Goal: Transaction & Acquisition: Purchase product/service

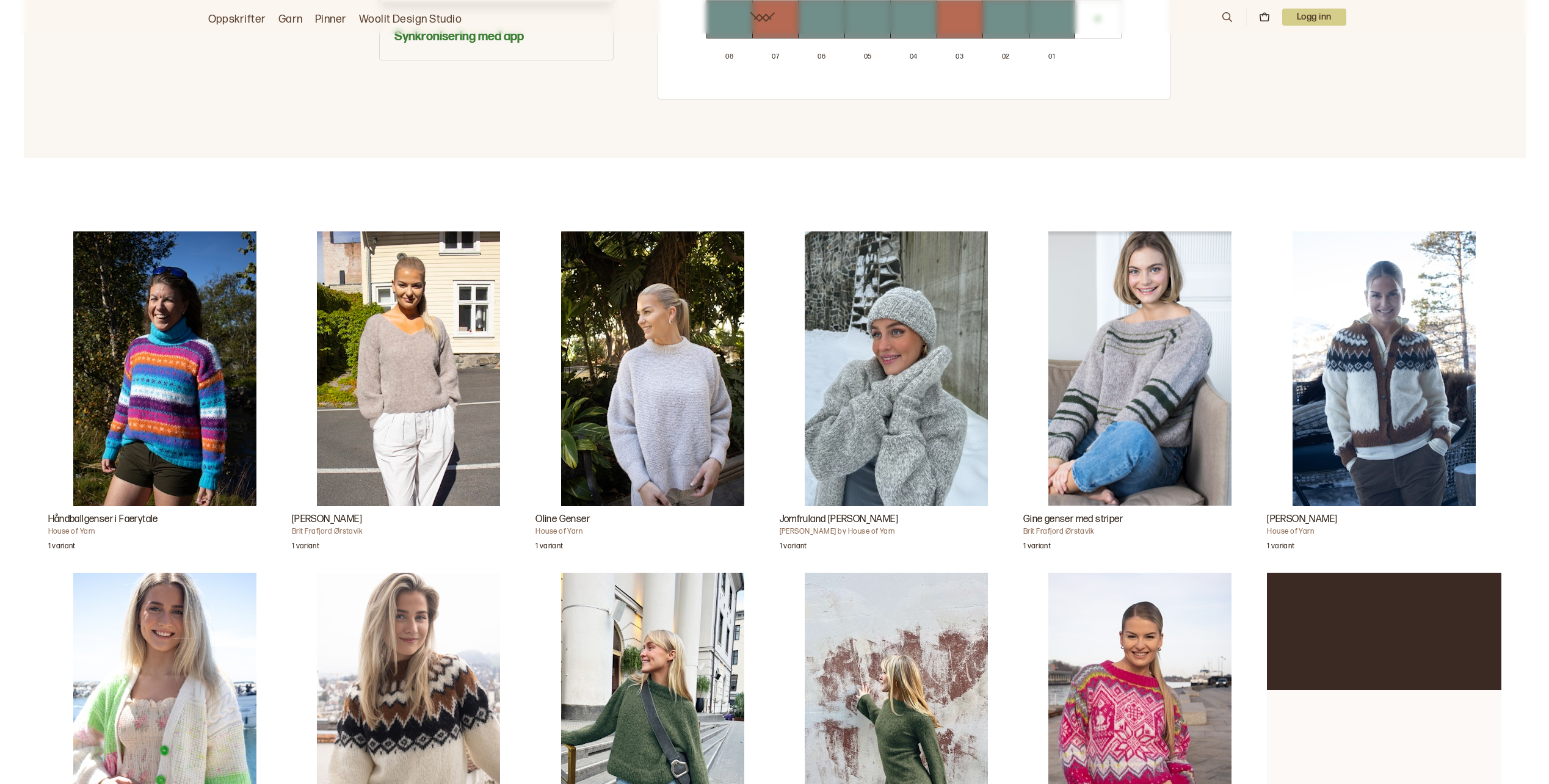
scroll to position [1099, 0]
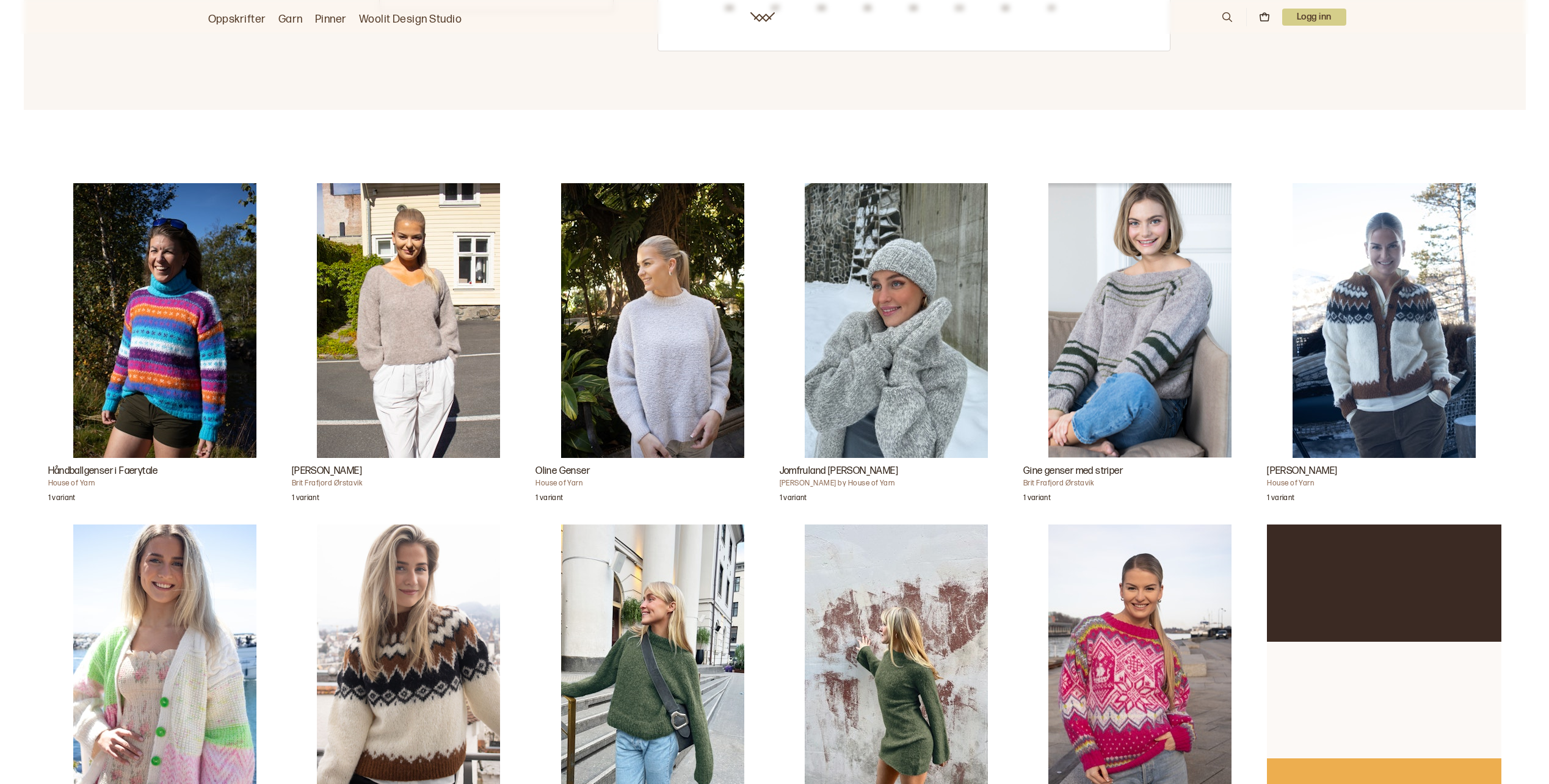
click at [664, 676] on img "Loose Genser - strikkepakke i Upcycle faerytale fra Du store alpakka" at bounding box center [652, 662] width 183 height 275
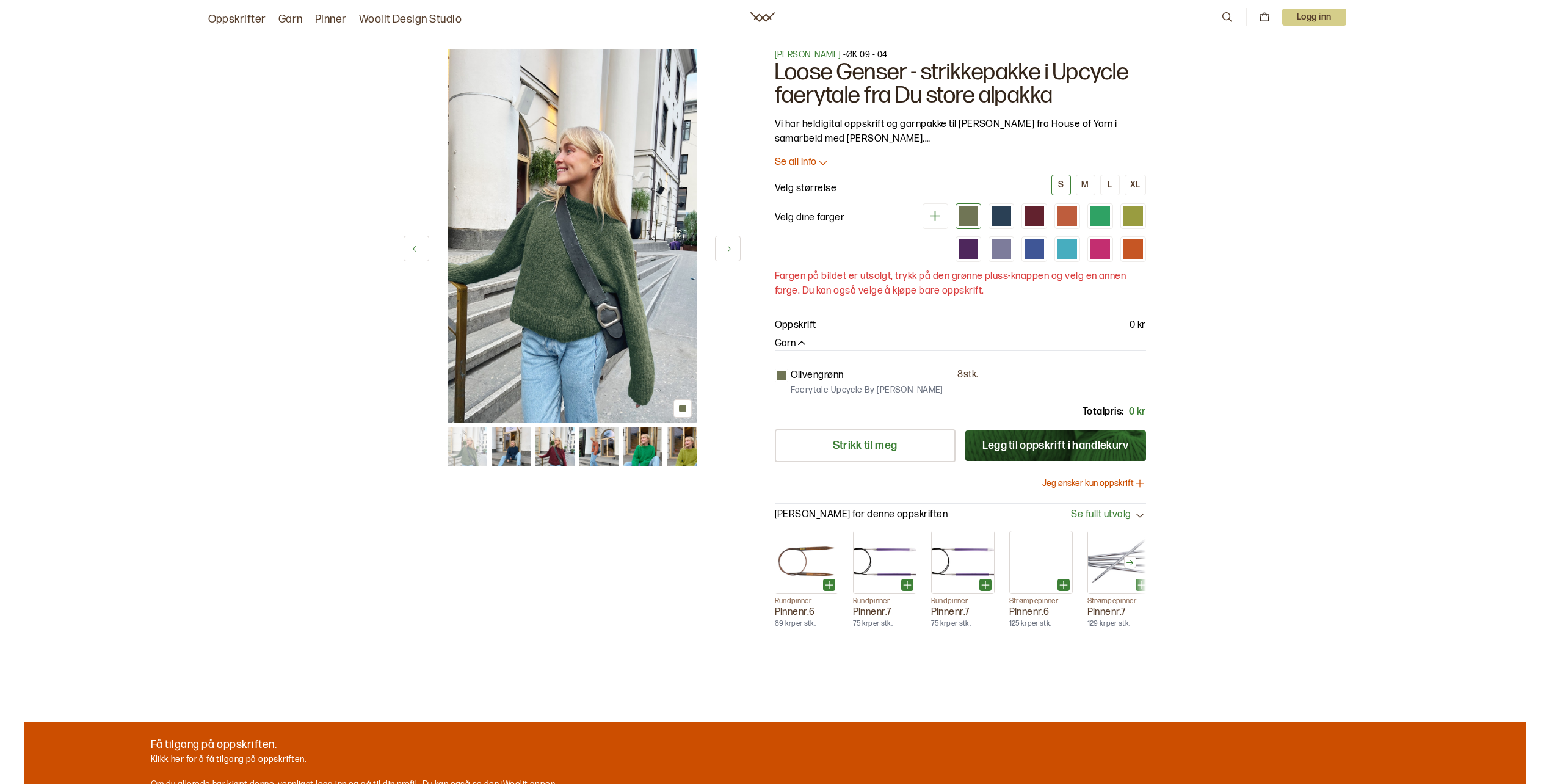
click at [801, 161] on p "Se all info" at bounding box center [795, 162] width 42 height 13
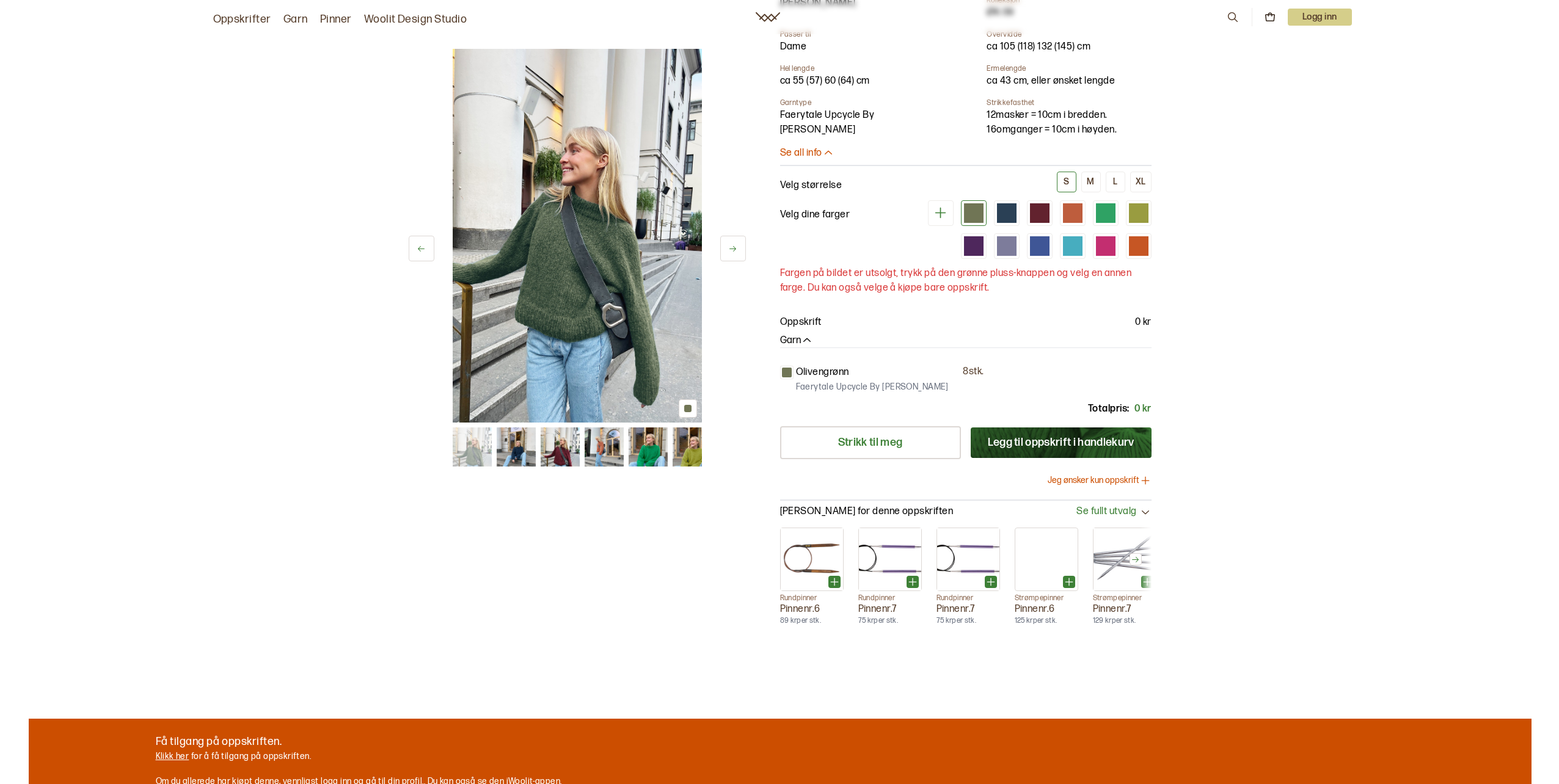
scroll to position [489, 0]
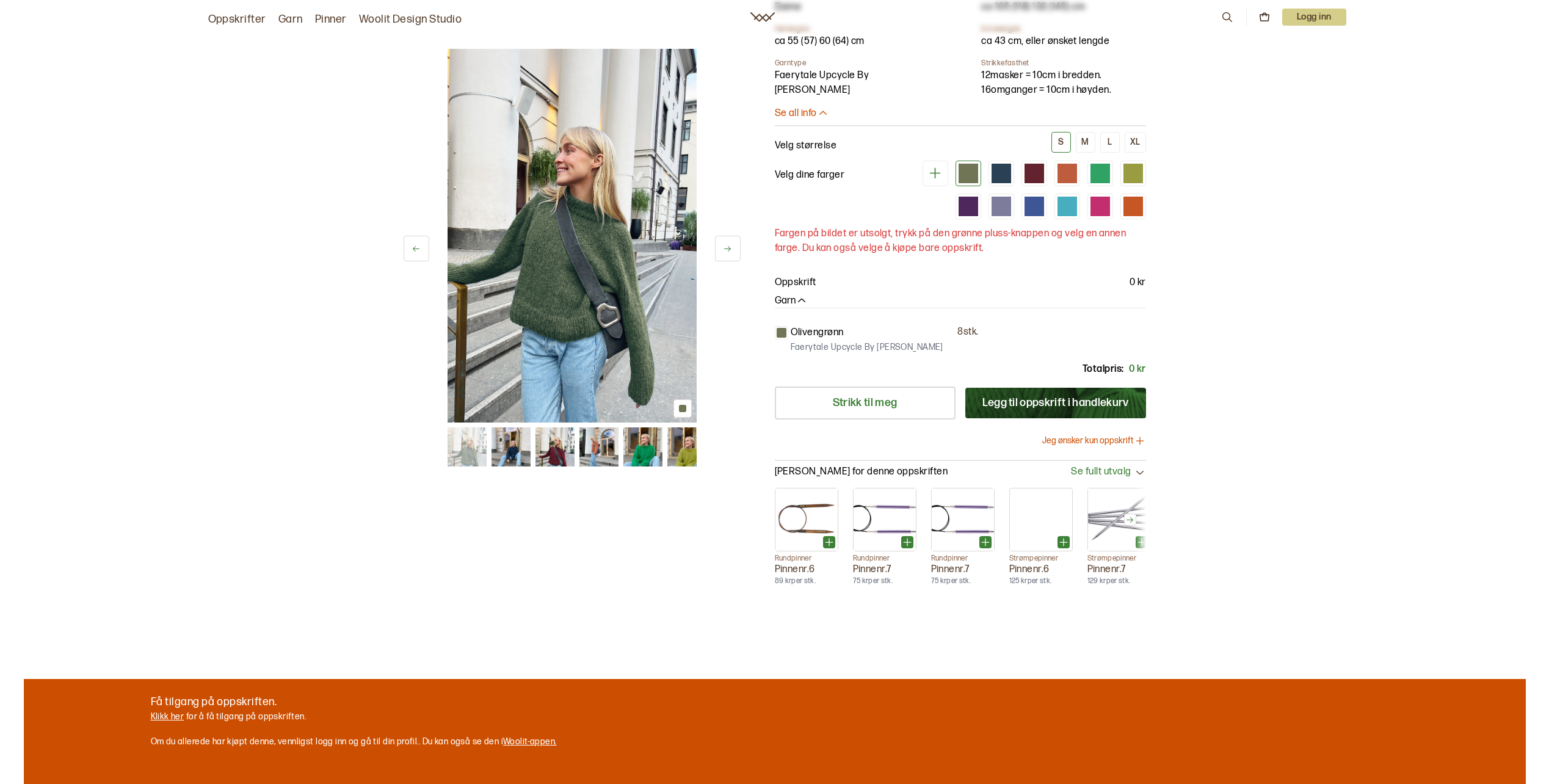
click at [1011, 393] on button "Legg til oppskrift i handlekurv" at bounding box center [1056, 403] width 181 height 31
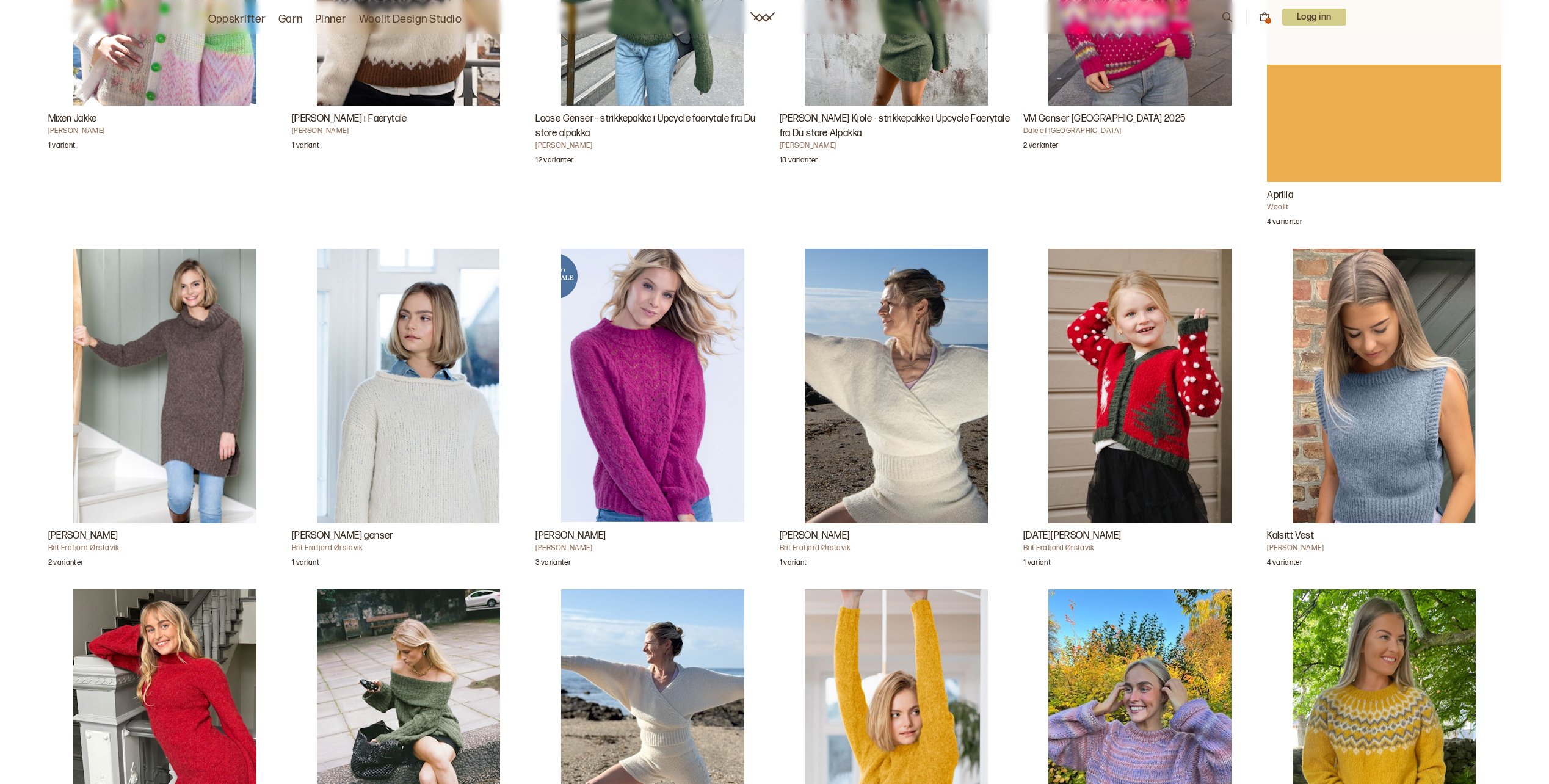
scroll to position [1832, 0]
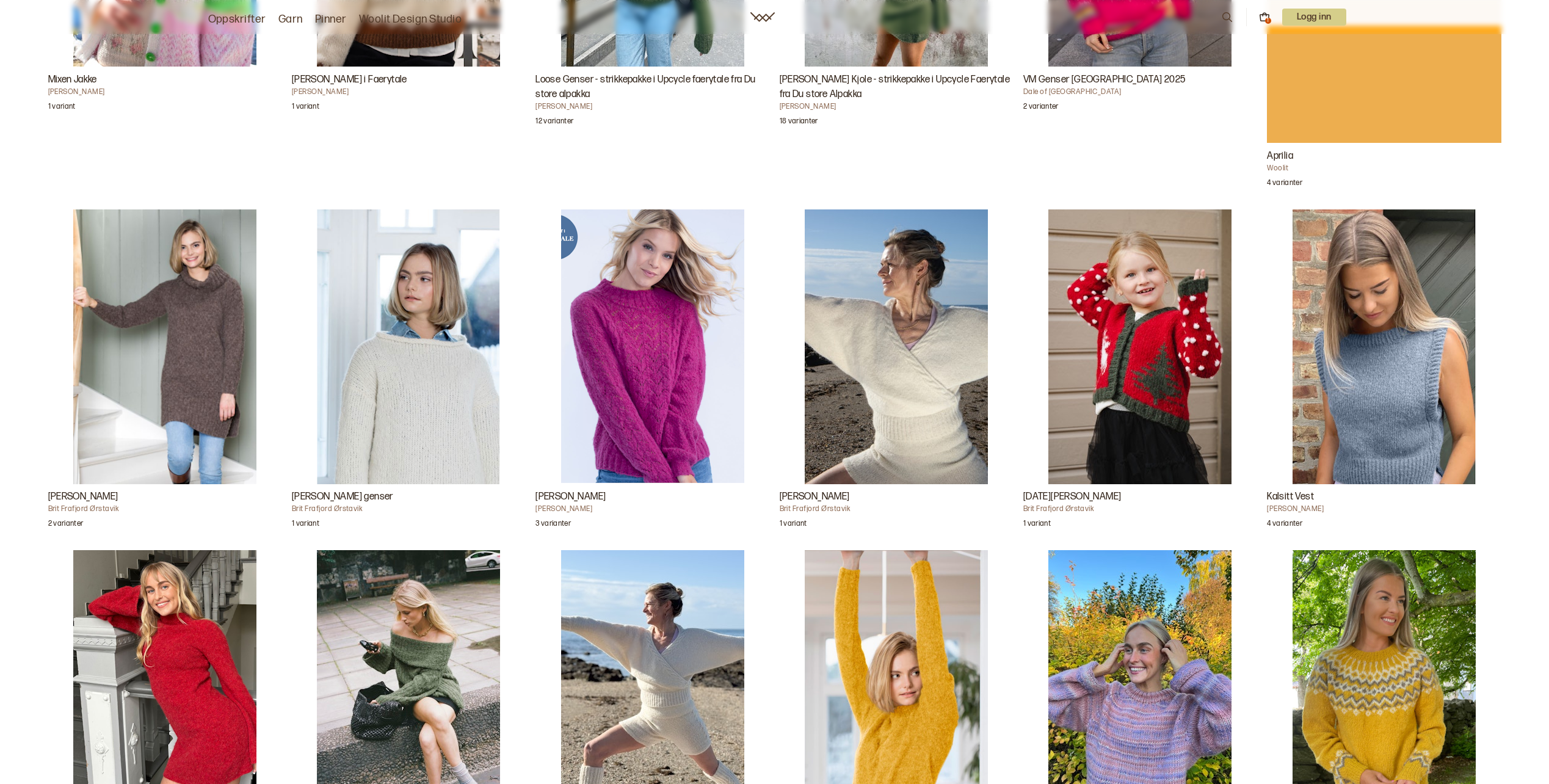
click at [203, 332] on img "Eira Genser" at bounding box center [164, 346] width 183 height 275
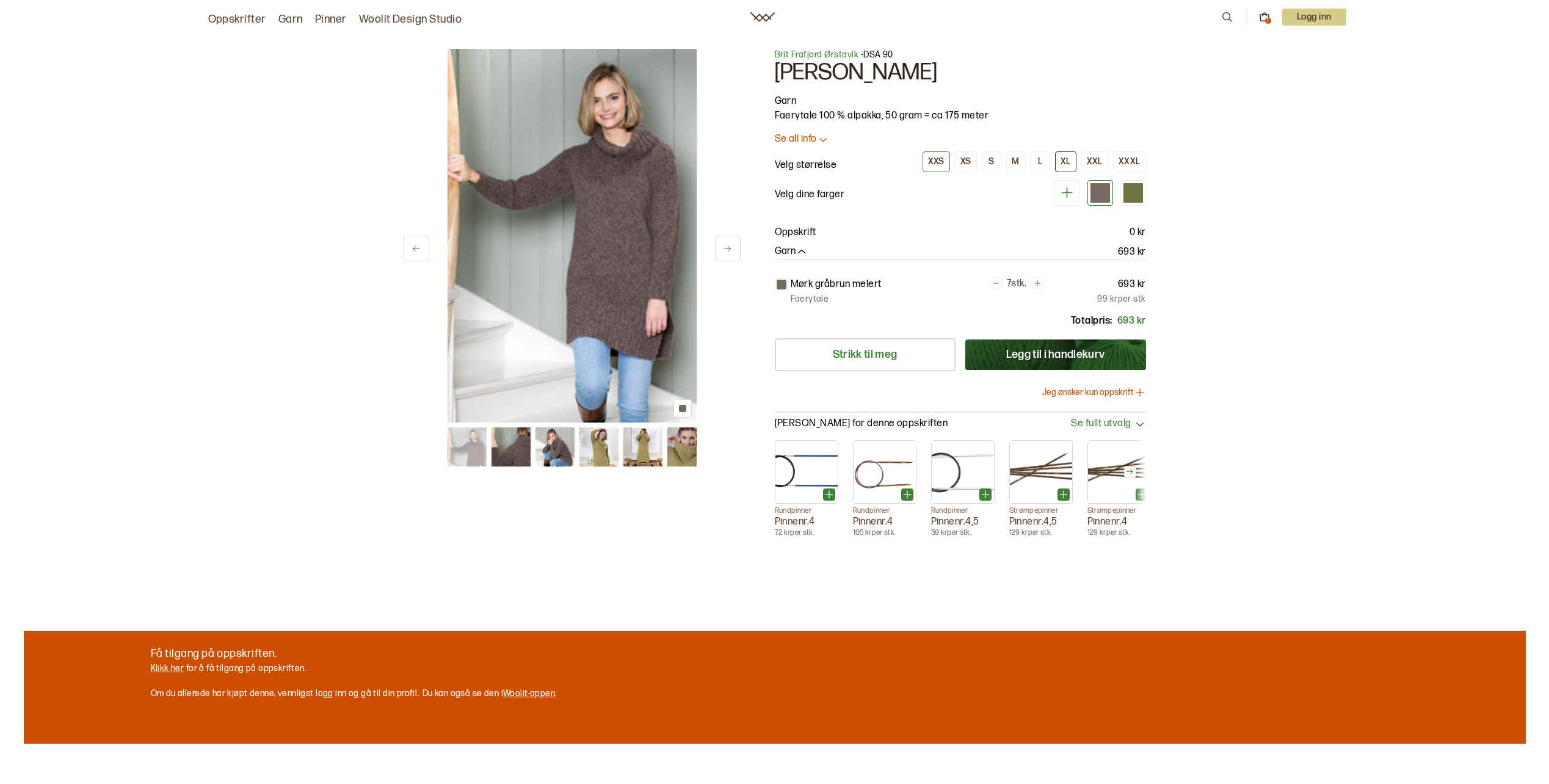
click at [1069, 164] on div "XL" at bounding box center [1066, 162] width 11 height 11
